Goal: Task Accomplishment & Management: Manage account settings

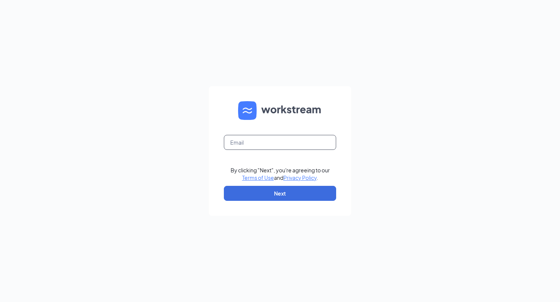
click at [253, 139] on input "text" at bounding box center [280, 142] width 112 height 15
type input "[EMAIL_ADDRESS][DOMAIN_NAME]"
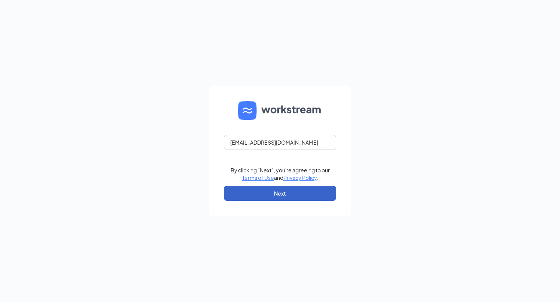
click at [247, 190] on button "Next" at bounding box center [280, 193] width 112 height 15
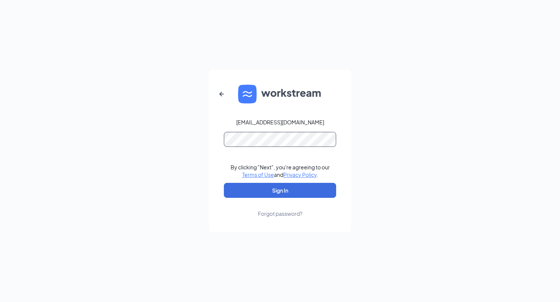
click at [224, 183] on button "Sign In" at bounding box center [280, 190] width 112 height 15
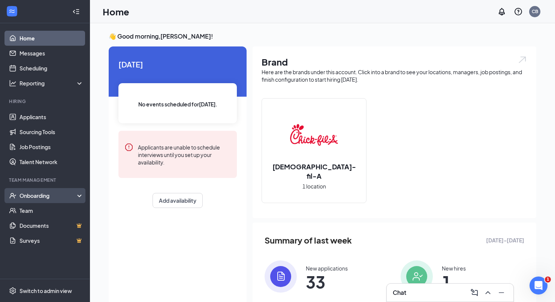
click at [46, 203] on div "Onboarding" at bounding box center [45, 195] width 90 height 15
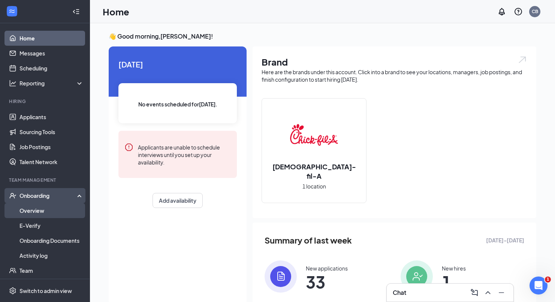
click at [45, 210] on link "Overview" at bounding box center [51, 210] width 64 height 15
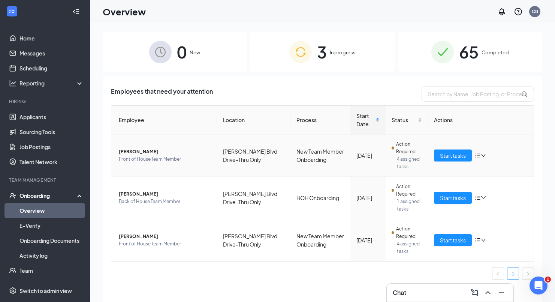
click at [482, 153] on icon "down" at bounding box center [483, 155] width 5 height 5
click at [412, 199] on li "Remove from onboarding" at bounding box center [441, 204] width 90 height 16
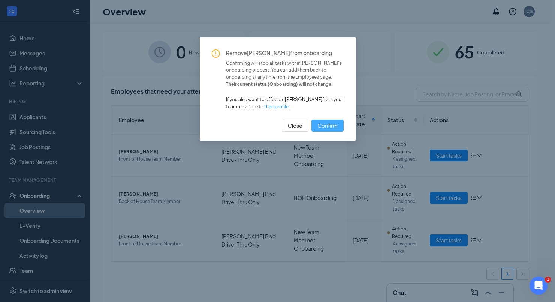
click at [324, 130] on span "Confirm" at bounding box center [327, 125] width 20 height 8
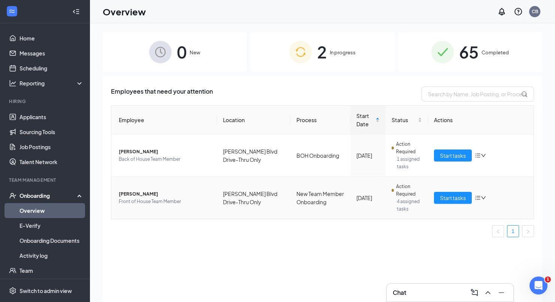
click at [150, 196] on span "Vincent Dominguez" at bounding box center [165, 193] width 92 height 7
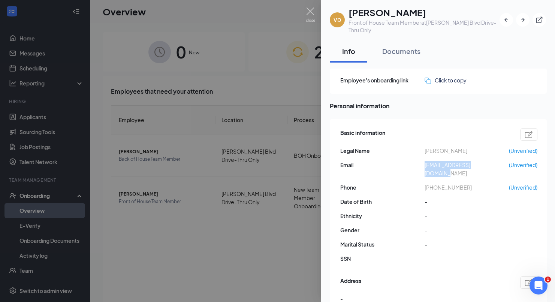
drag, startPoint x: 423, startPoint y: 166, endPoint x: 498, endPoint y: 161, distance: 75.1
click at [498, 161] on div "Email chentedom2005@gmail.com (Unverified)" at bounding box center [438, 169] width 197 height 16
copy div "chentedom2005@gmail.com"
click at [312, 10] on img at bounding box center [310, 14] width 9 height 15
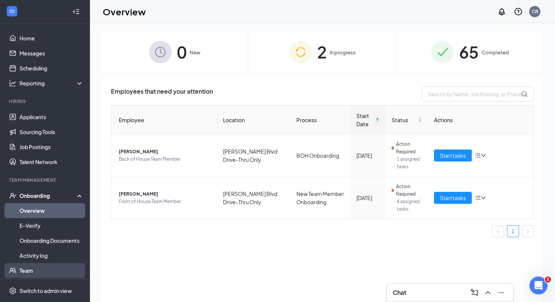
click at [24, 268] on link "Team" at bounding box center [51, 270] width 64 height 15
